Goal: Information Seeking & Learning: Learn about a topic

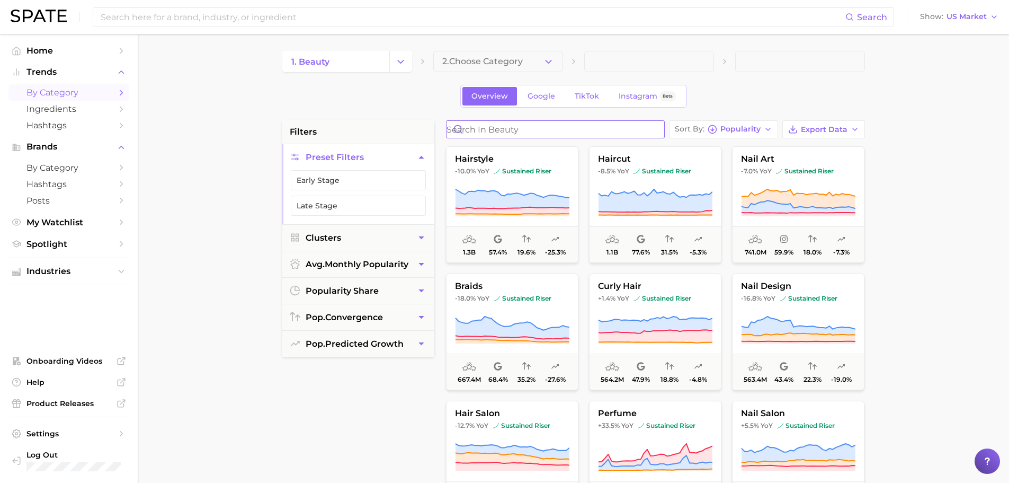
click at [479, 130] on input "Search in beauty" at bounding box center [556, 129] width 218 height 17
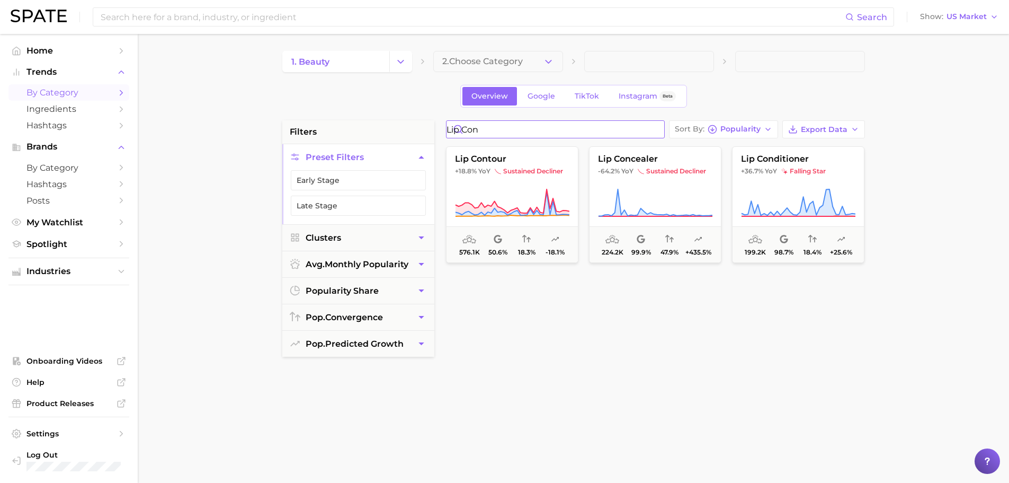
type input "lip con"
